Goal: Navigation & Orientation: Understand site structure

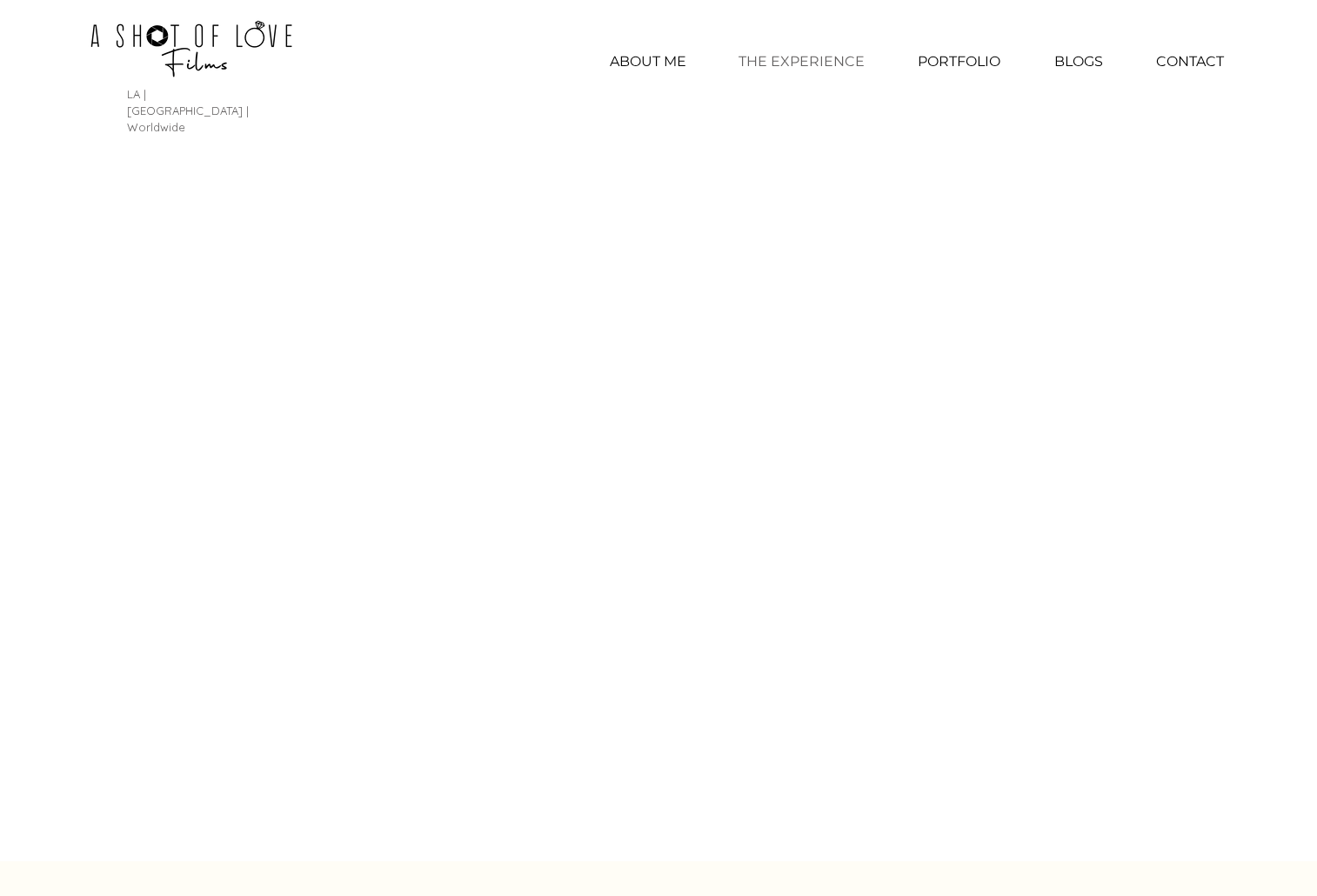
click at [797, 65] on p "THE EXPERIENCE" at bounding box center [801, 62] width 143 height 44
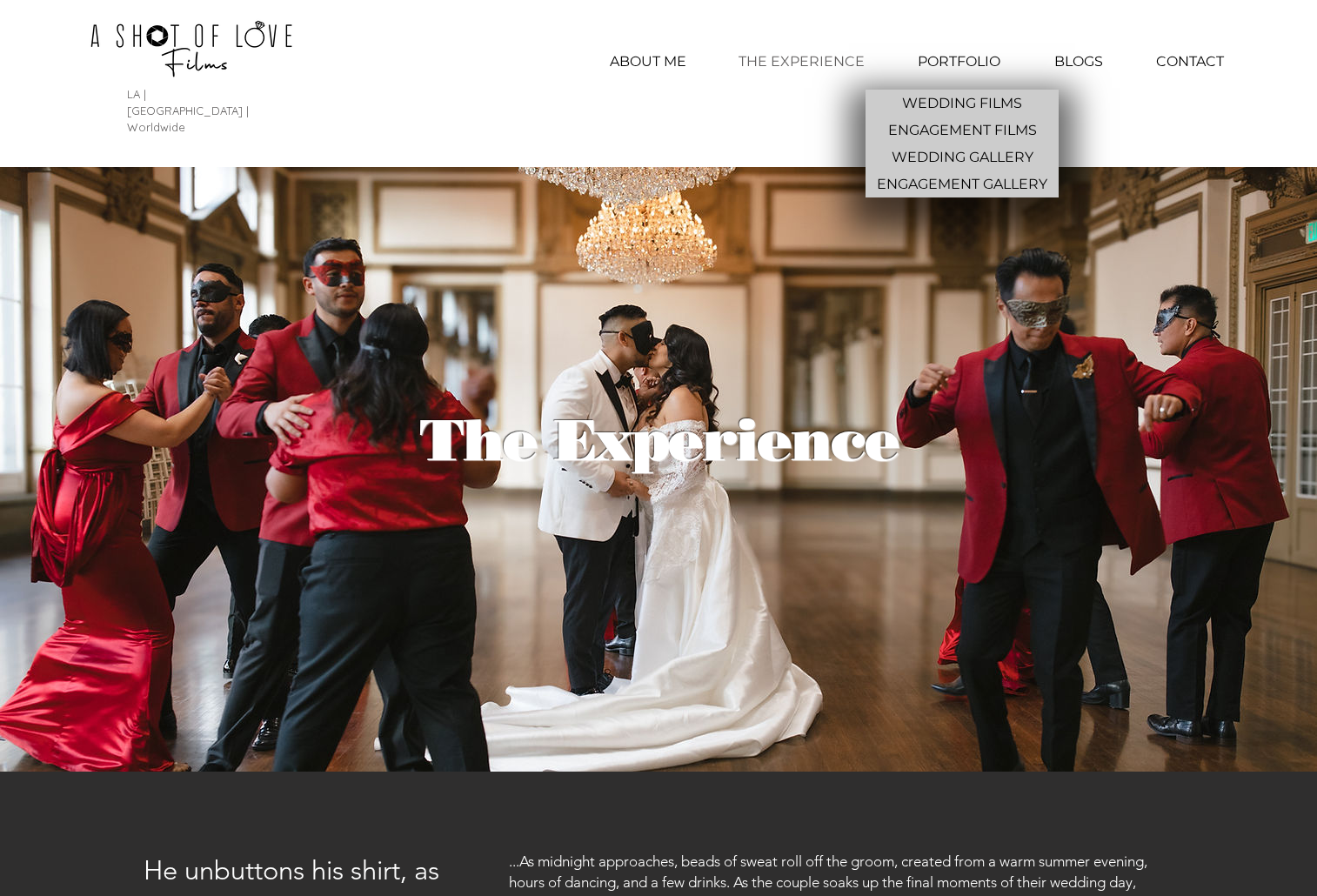
click at [947, 58] on p "PORTFOLIO" at bounding box center [959, 62] width 100 height 44
click at [934, 126] on p "ENGAGEMENT FILMS" at bounding box center [963, 130] width 162 height 27
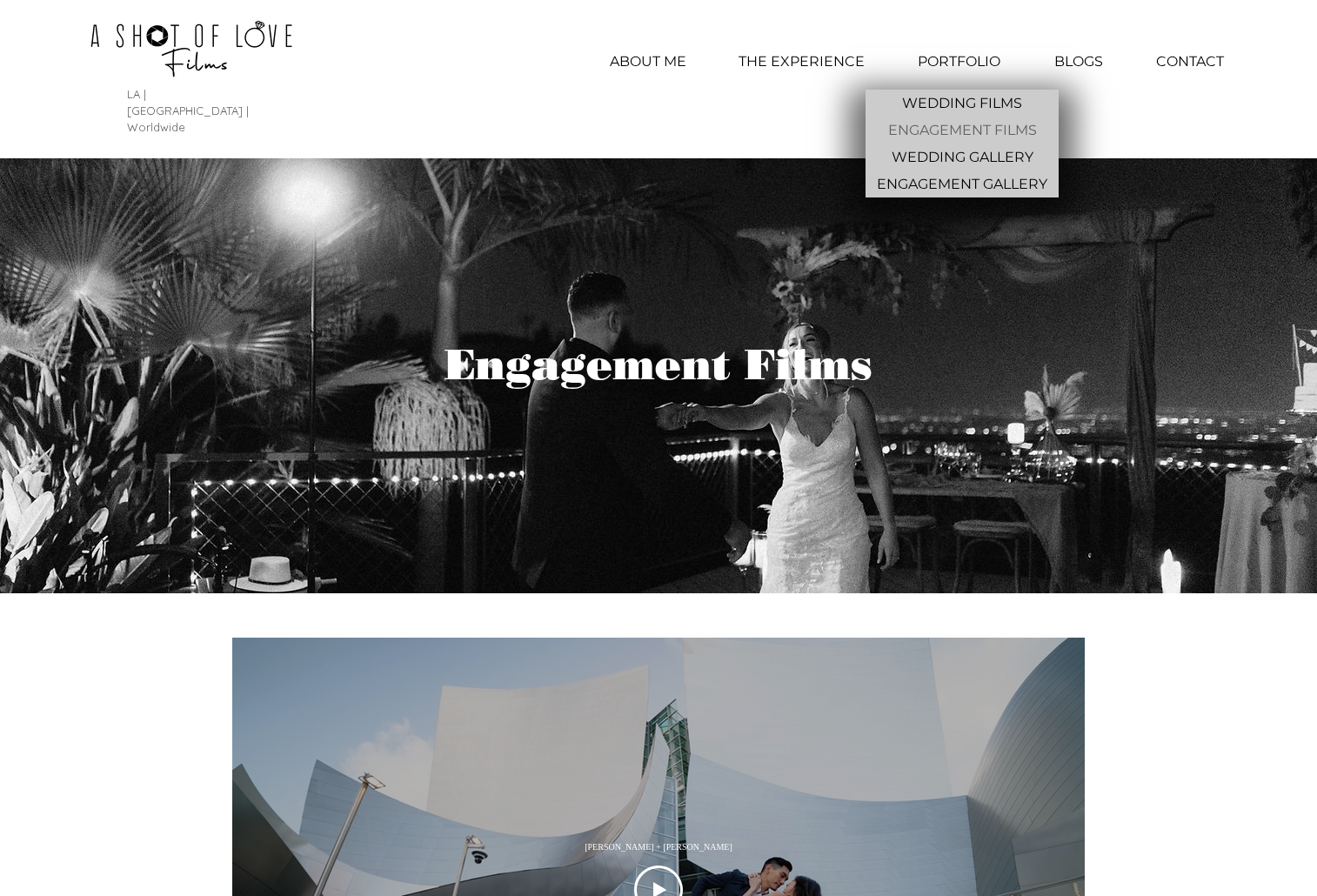
click at [972, 57] on p "PORTFOLIO" at bounding box center [959, 62] width 100 height 44
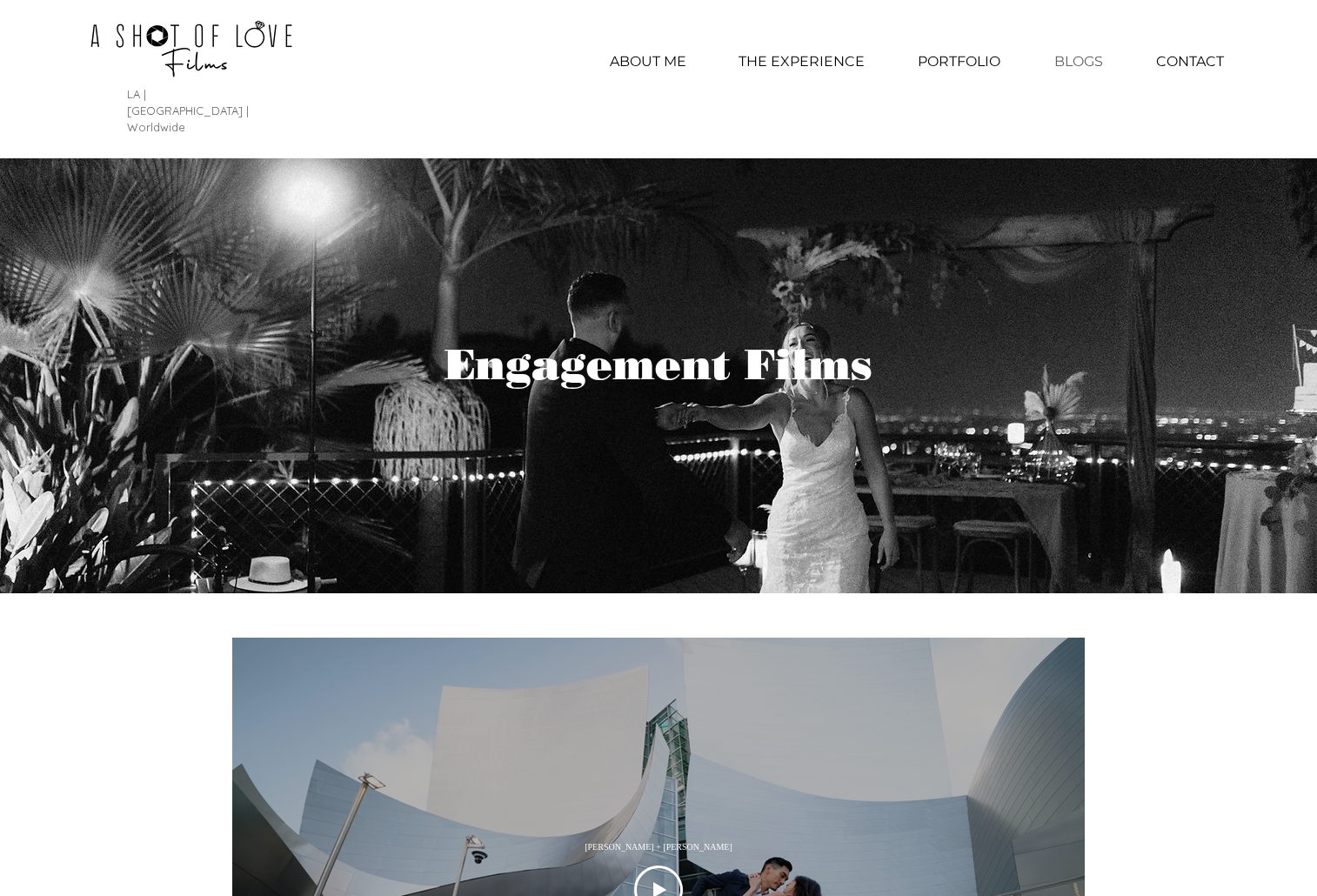
click at [1068, 57] on p "BLOGS" at bounding box center [1078, 62] width 66 height 44
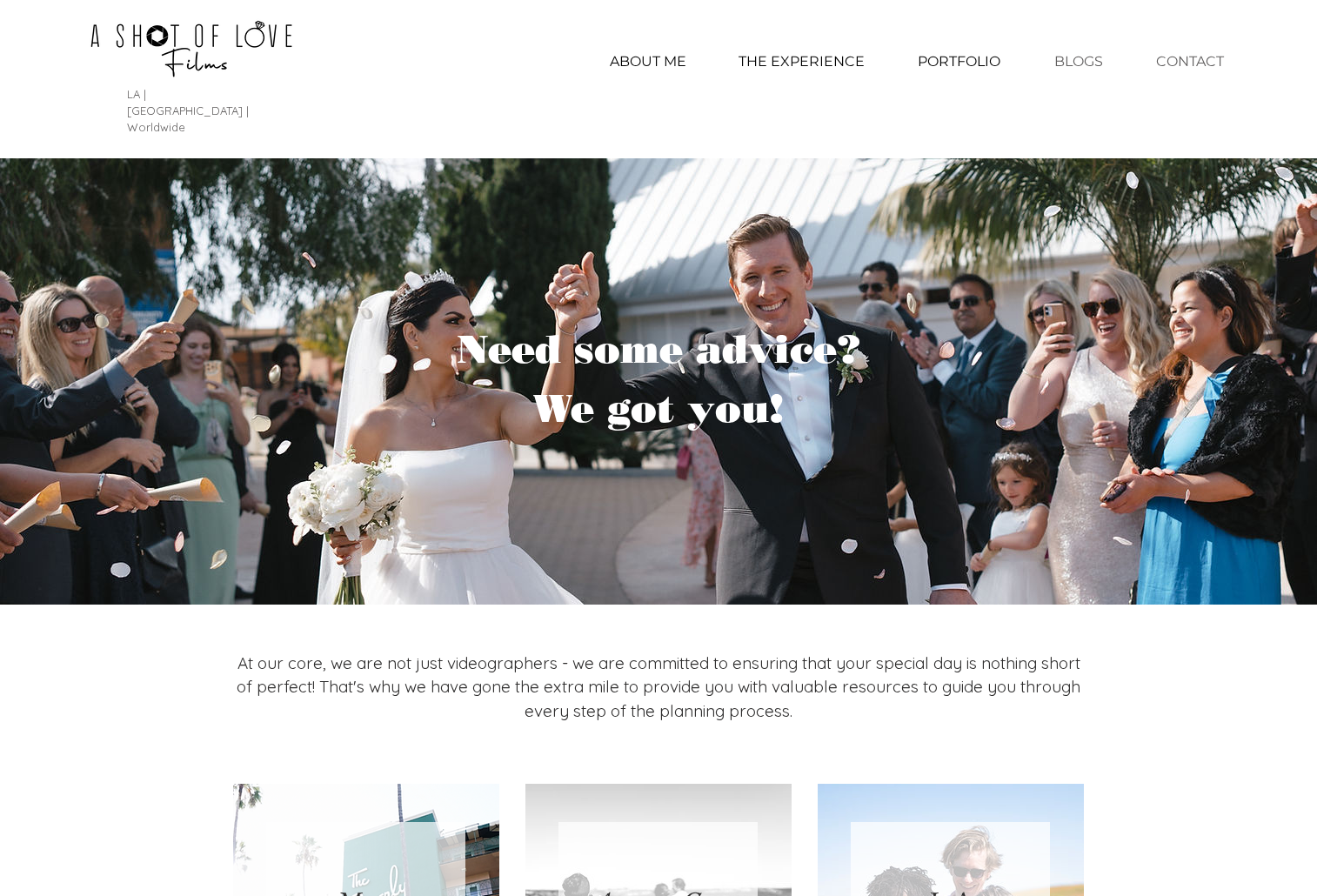
click at [1167, 65] on p "CONTACT" at bounding box center [1190, 62] width 85 height 44
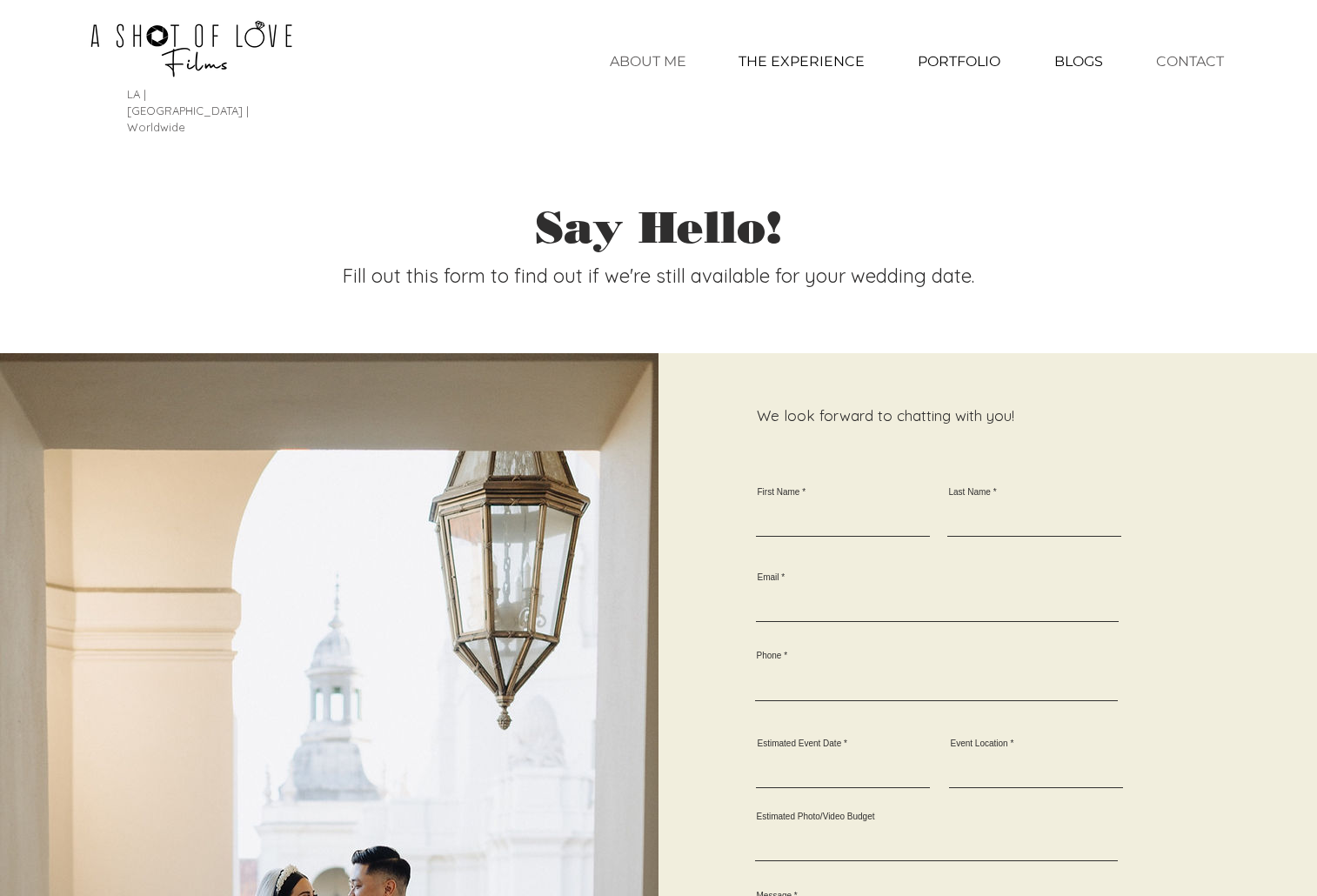
click at [651, 66] on p "ABOUT ME" at bounding box center [648, 62] width 94 height 44
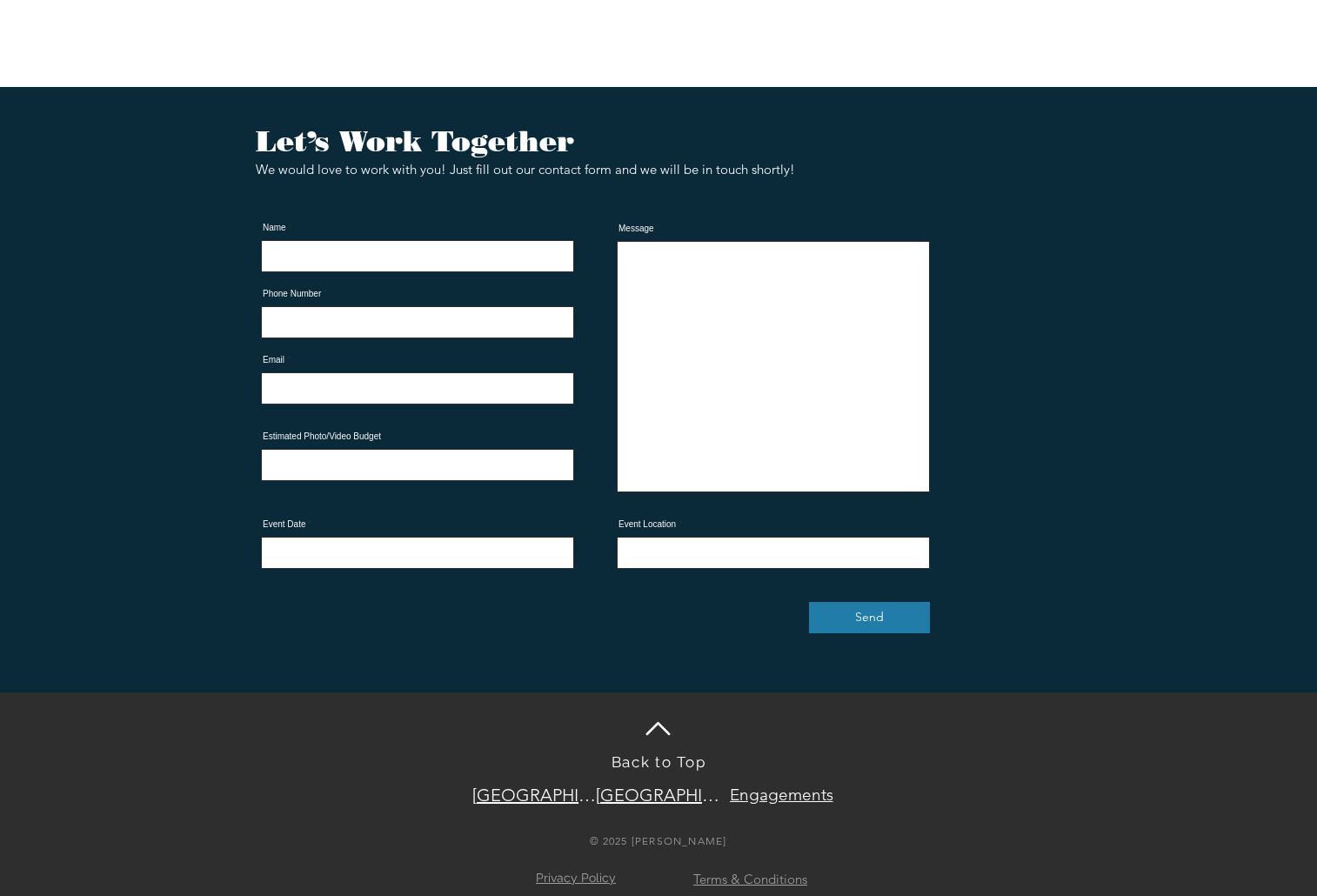
scroll to position [3567, 0]
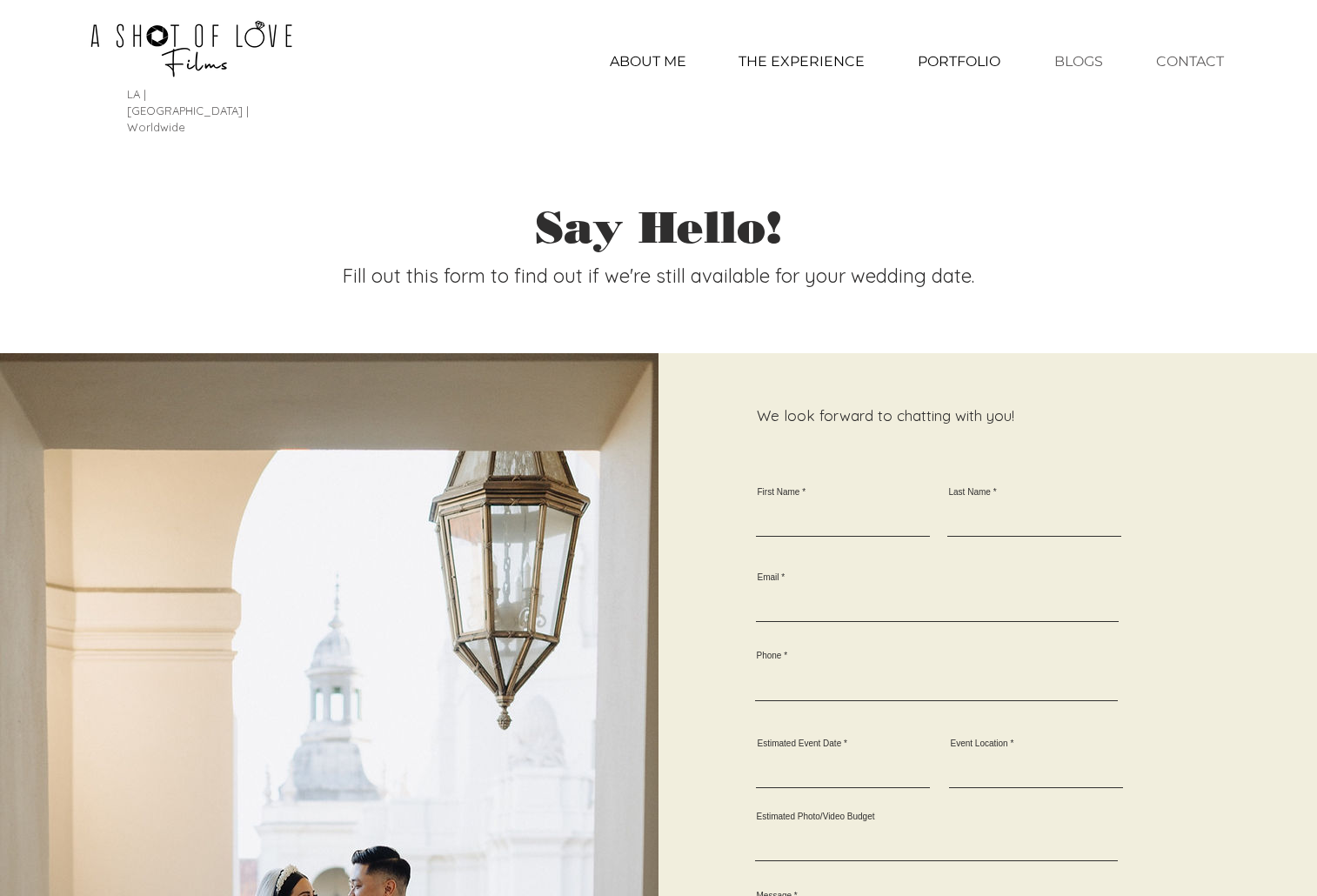
click at [1068, 64] on p "BLOGS" at bounding box center [1078, 62] width 66 height 44
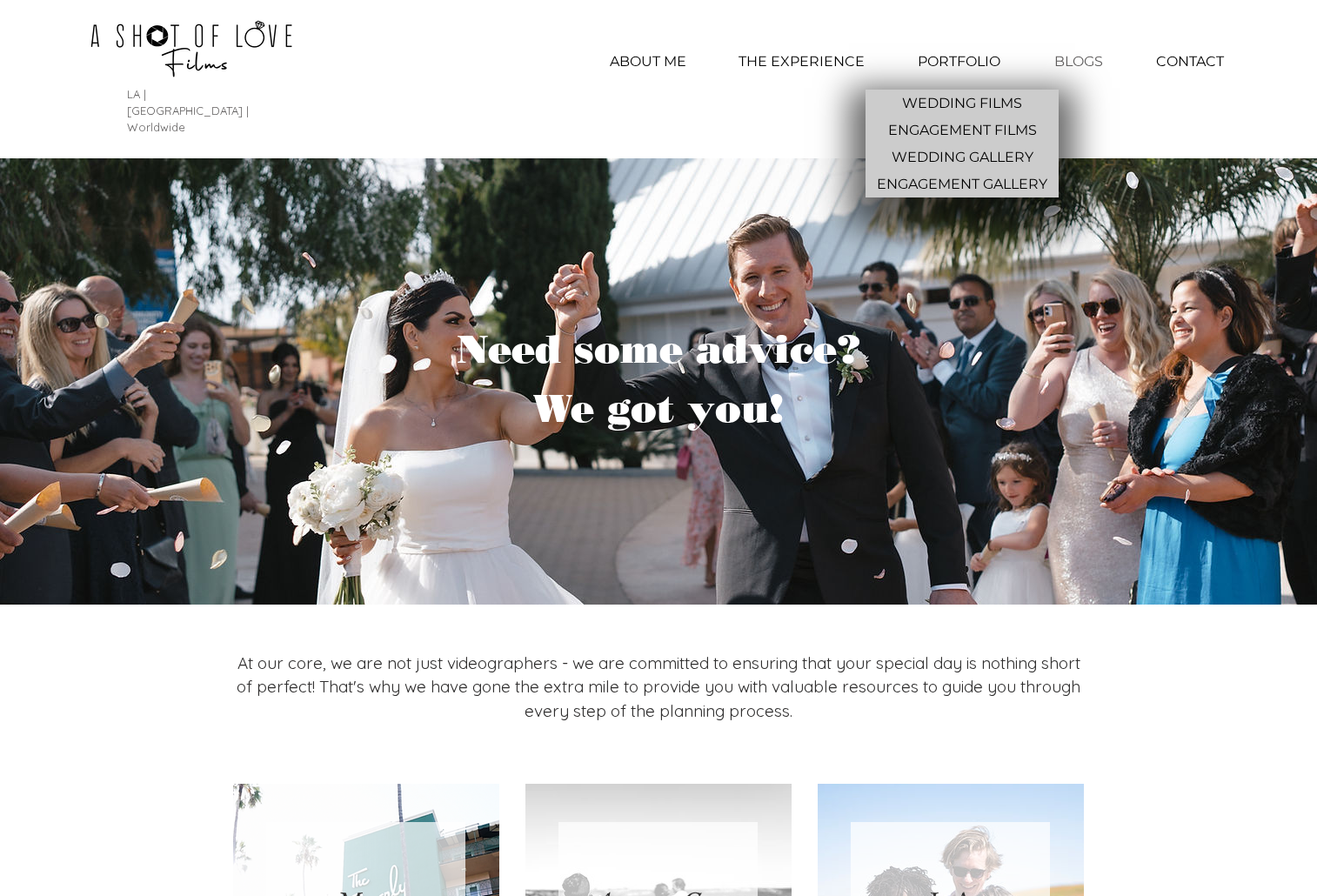
click at [978, 61] on p "PORTFOLIO" at bounding box center [959, 62] width 100 height 44
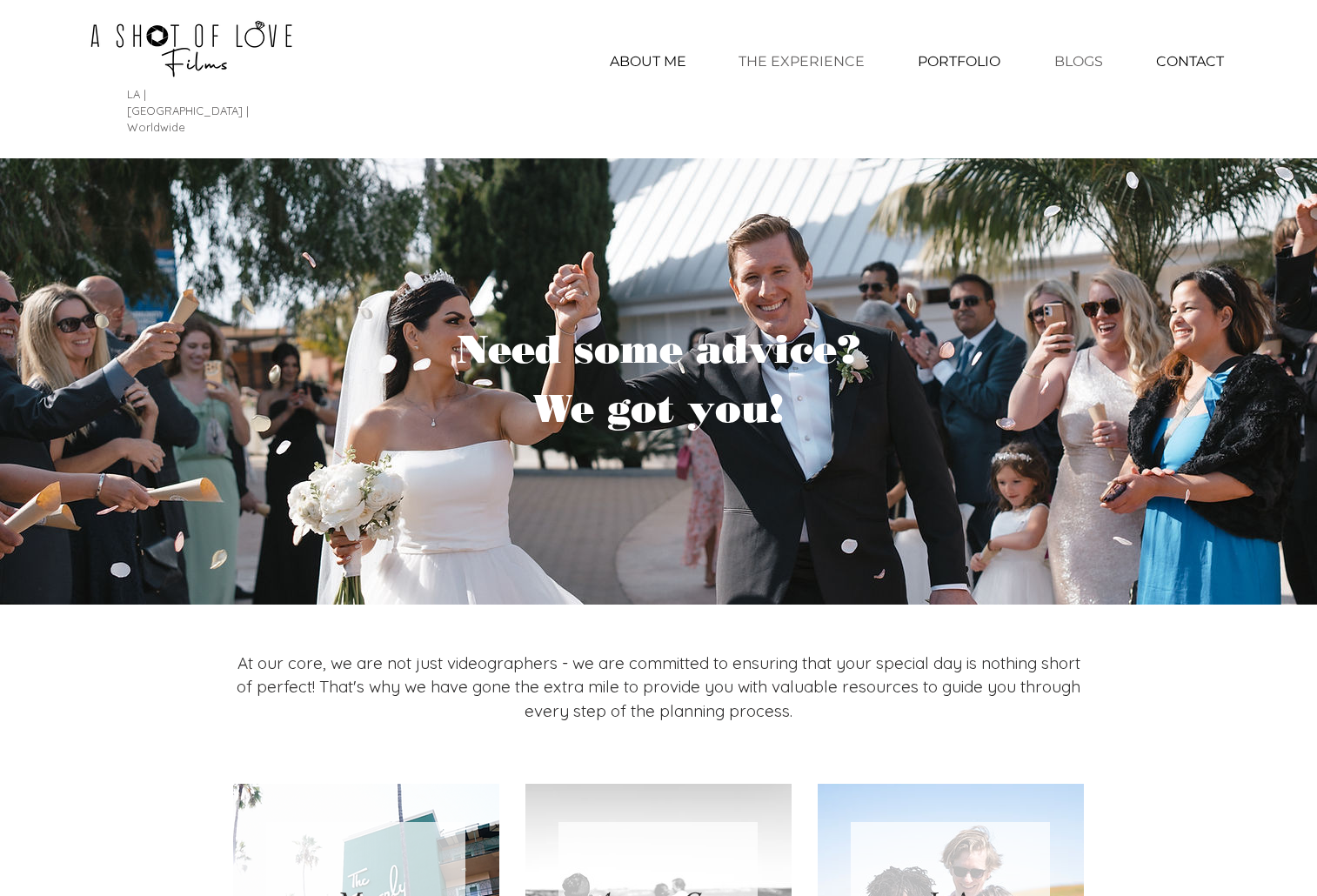
click at [806, 57] on p "THE EXPERIENCE" at bounding box center [801, 62] width 143 height 44
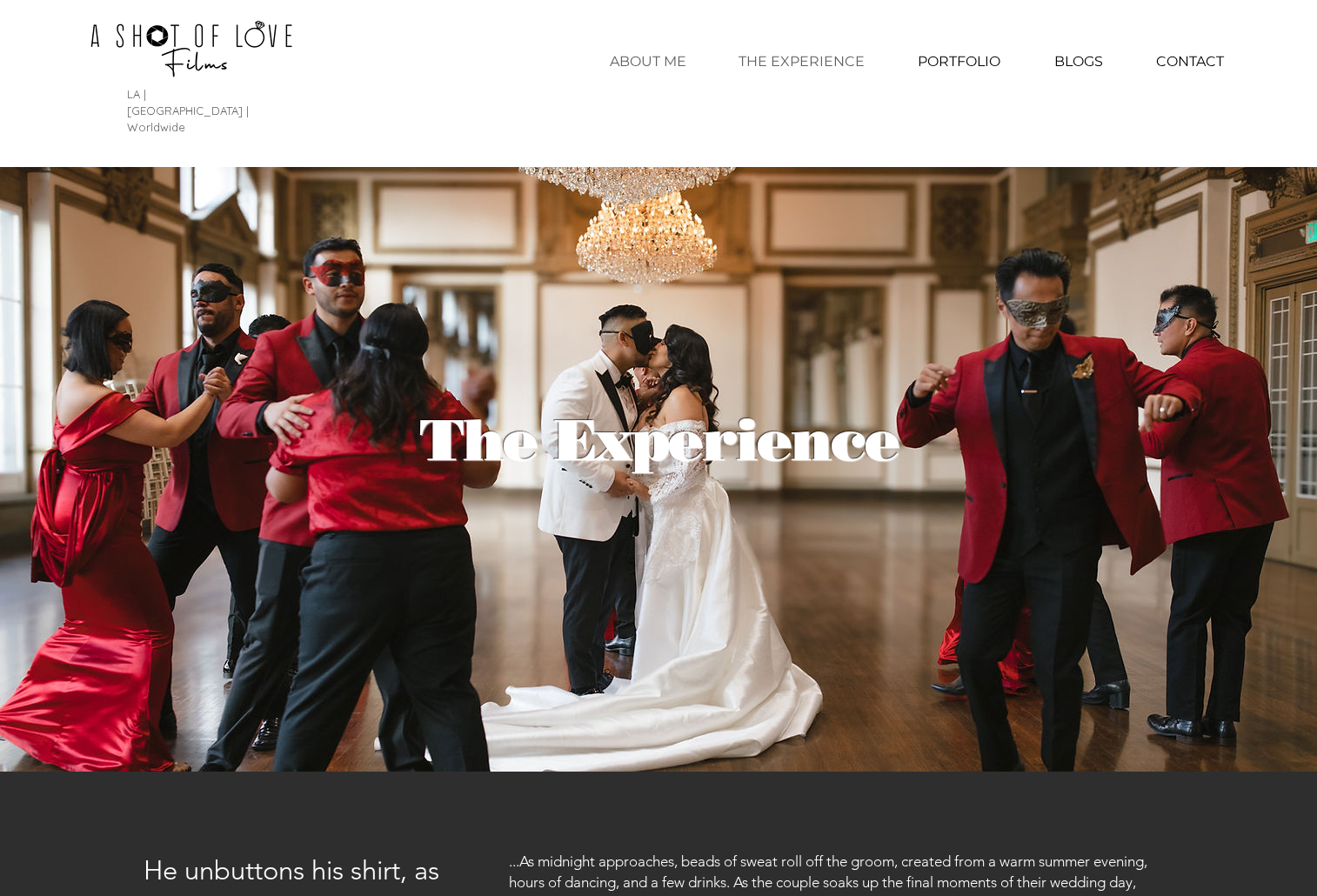
click at [669, 58] on p "ABOUT ME" at bounding box center [648, 62] width 94 height 44
